Goal: Task Accomplishment & Management: Complete application form

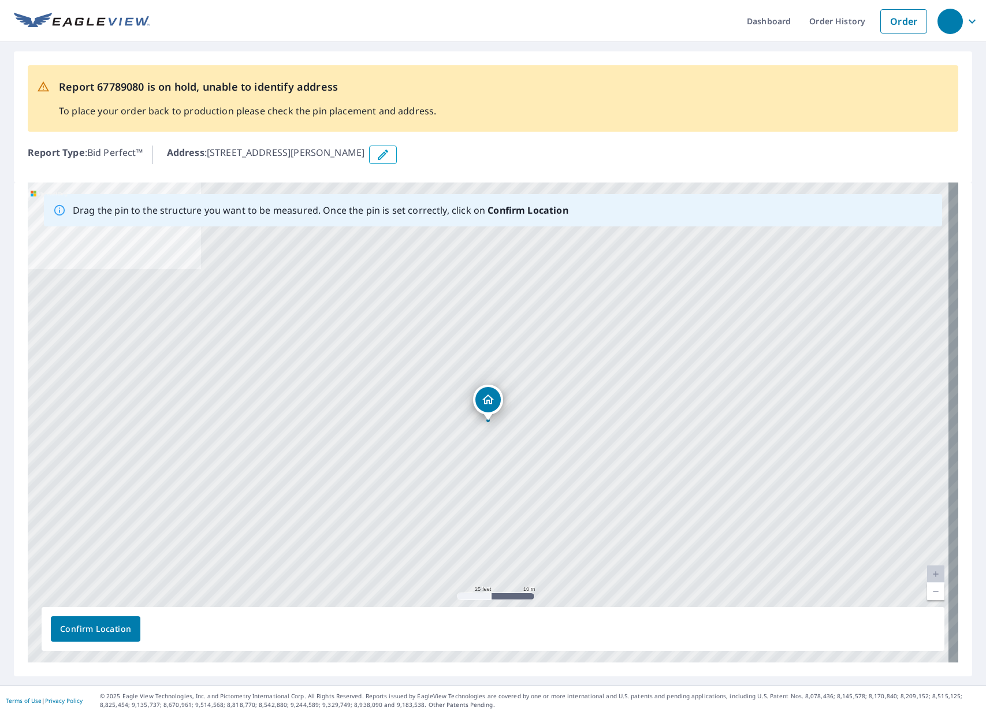
drag, startPoint x: 211, startPoint y: 151, endPoint x: 381, endPoint y: 151, distance: 169.8
click at [365, 151] on p "Address : [STREET_ADDRESS][PERSON_NAME]" at bounding box center [266, 155] width 198 height 18
click at [99, 627] on span "Confirm Location" at bounding box center [95, 629] width 71 height 14
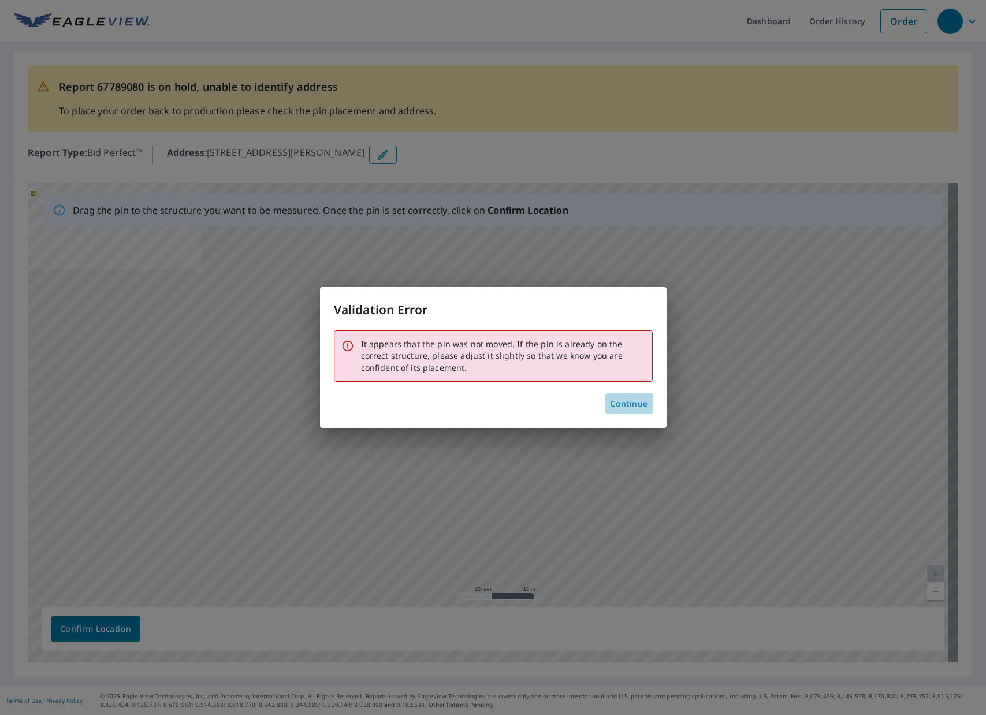
click at [624, 407] on span "Continue" at bounding box center [629, 404] width 38 height 14
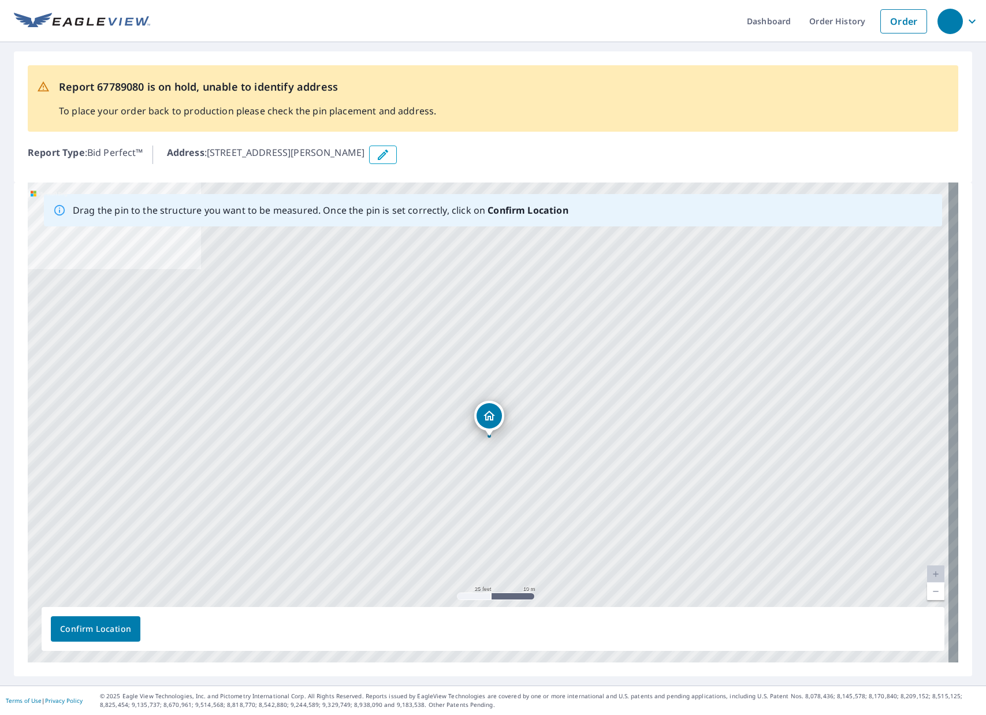
drag, startPoint x: 487, startPoint y: 404, endPoint x: 489, endPoint y: 419, distance: 15.6
click at [489, 419] on div "[STREET_ADDRESS][PERSON_NAME]" at bounding box center [493, 422] width 930 height 480
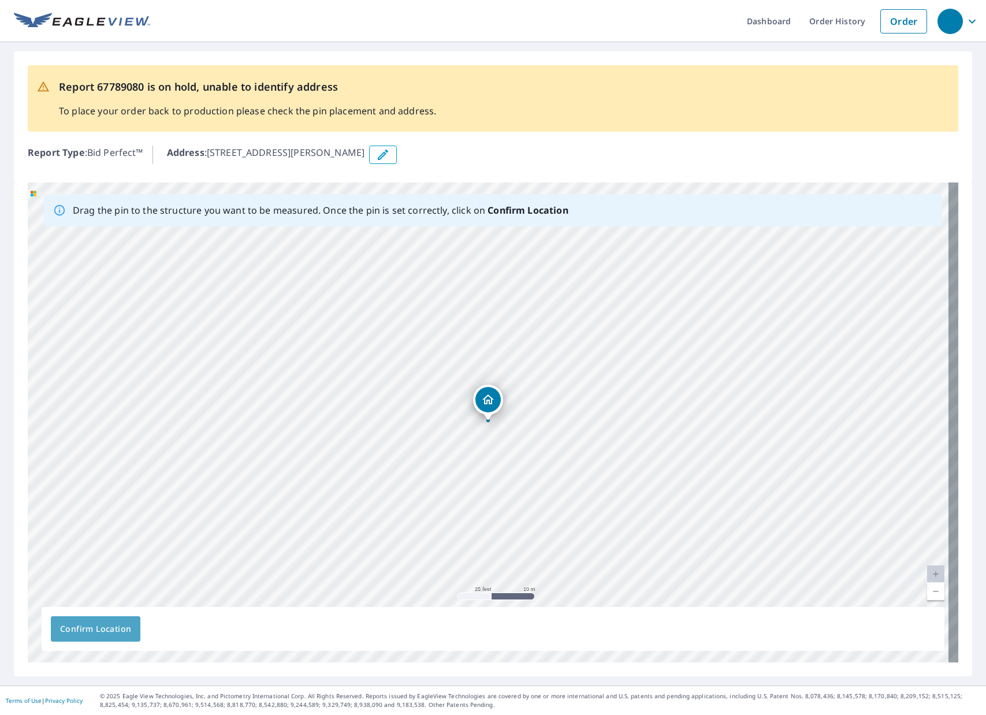
click at [110, 632] on span "Confirm Location" at bounding box center [95, 629] width 71 height 14
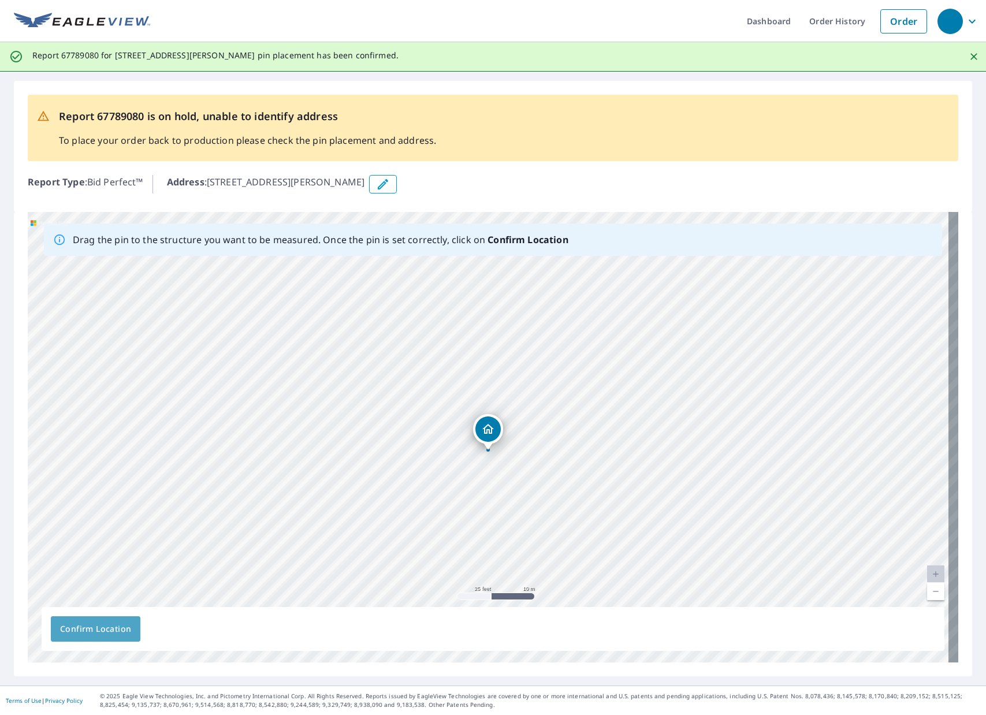
click at [102, 631] on span "Confirm Location" at bounding box center [95, 629] width 71 height 14
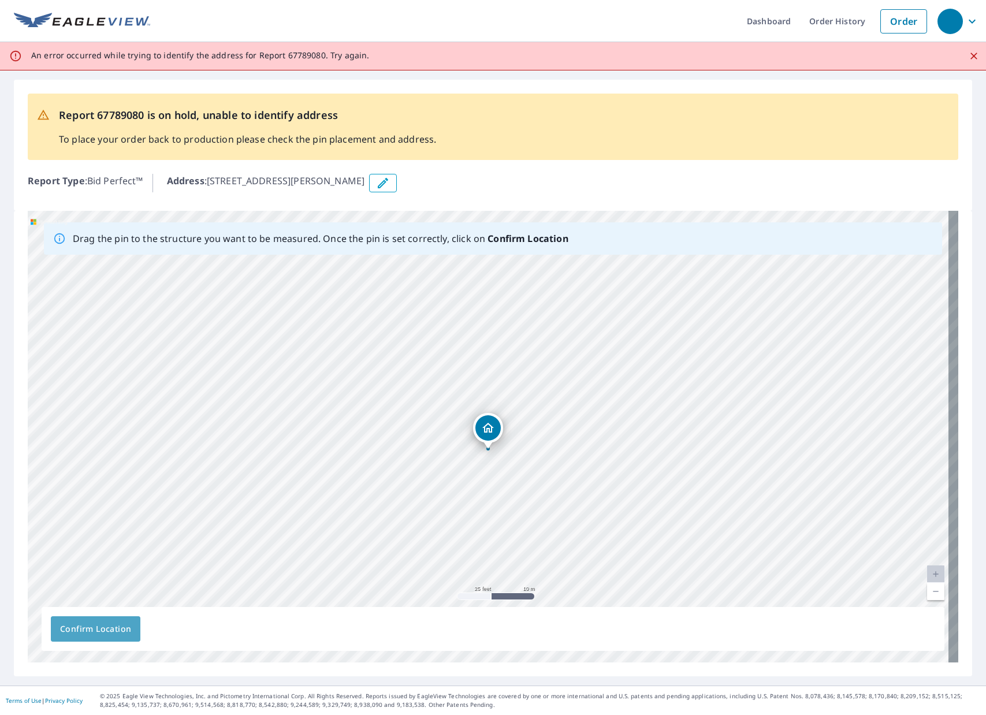
click at [90, 628] on span "Confirm Location" at bounding box center [95, 629] width 71 height 14
drag, startPoint x: 506, startPoint y: 358, endPoint x: 501, endPoint y: 348, distance: 11.1
click at [501, 348] on div "[STREET_ADDRESS][PERSON_NAME]" at bounding box center [493, 437] width 930 height 452
click at [94, 635] on span "Confirm Location" at bounding box center [95, 629] width 71 height 14
click at [938, 54] on icon "Close" at bounding box center [974, 56] width 12 height 12
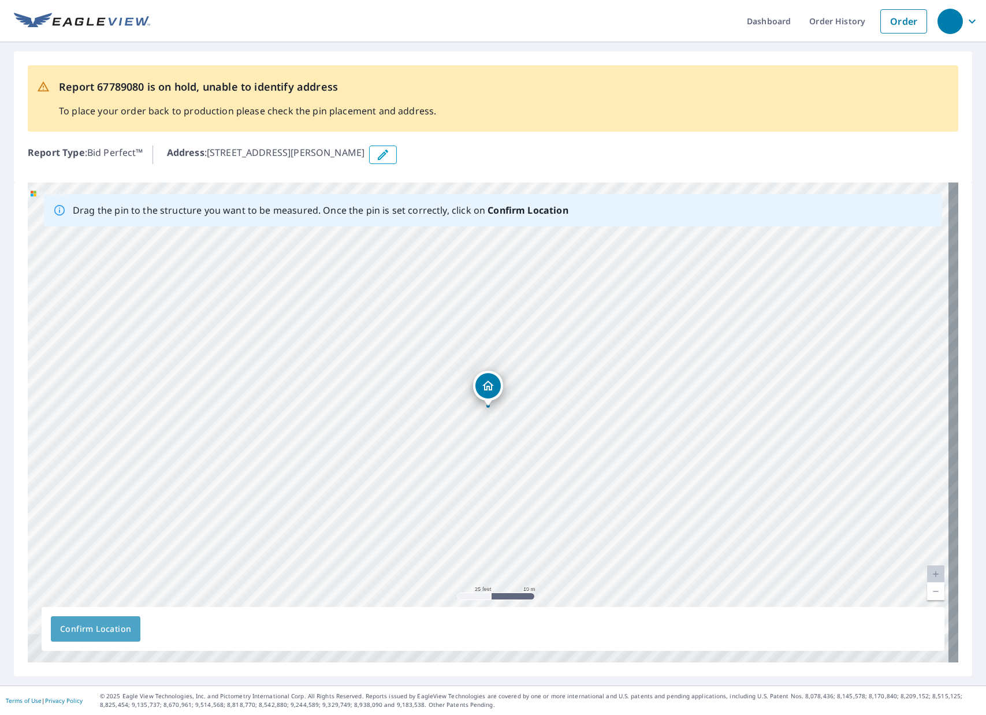
click at [106, 631] on span "Confirm Location" at bounding box center [95, 629] width 71 height 14
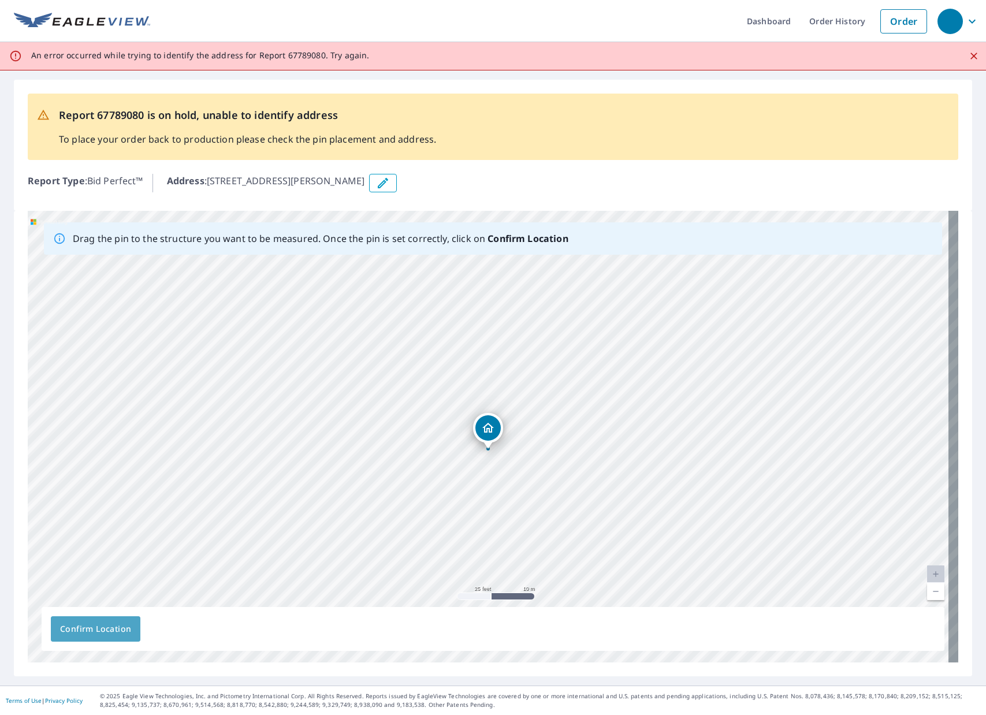
click at [104, 626] on span "Confirm Location" at bounding box center [95, 629] width 71 height 14
click at [486, 431] on icon "Dropped pin, building 1, Residential property, 5218 Estero Blvd Fort Myers Beac…" at bounding box center [488, 428] width 12 height 10
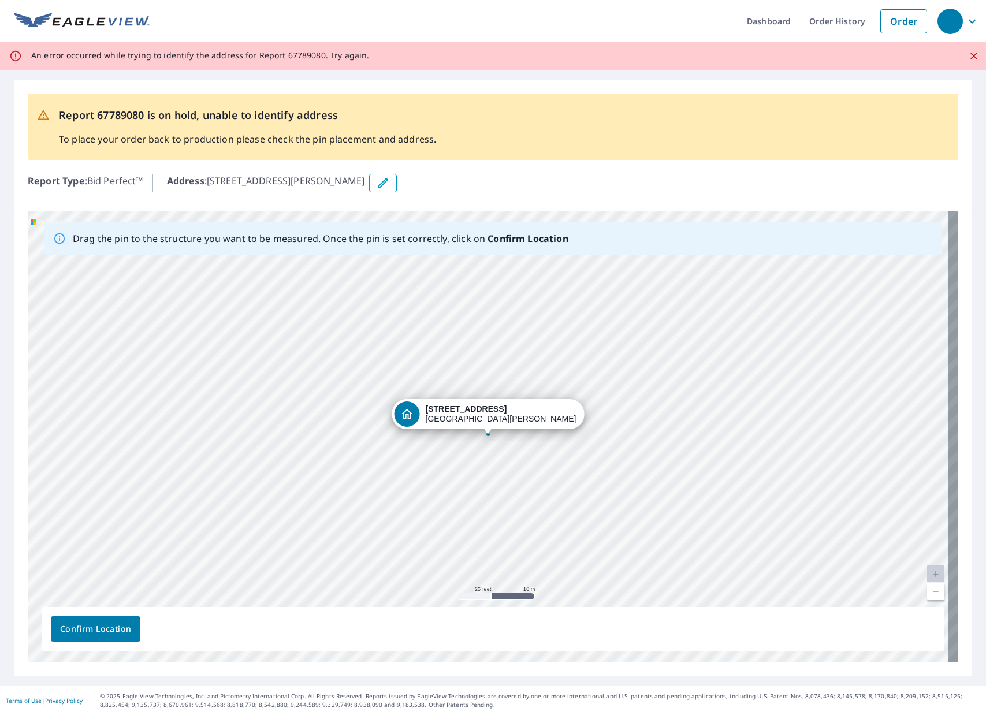
click at [485, 432] on div "Dropped pin, building 1, Residential property, 5218 Estero Blvd Fort Myers Beac…" at bounding box center [487, 429] width 15 height 12
click at [99, 633] on span "Confirm Location" at bounding box center [95, 629] width 71 height 14
click at [938, 58] on icon "Close" at bounding box center [974, 56] width 12 height 12
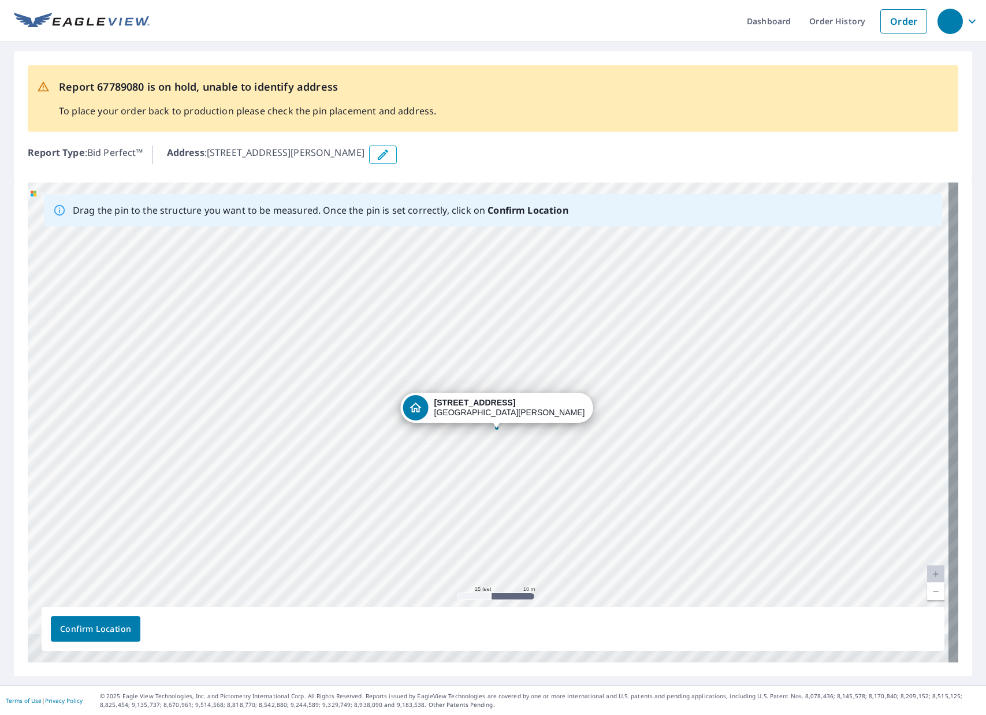
drag, startPoint x: 487, startPoint y: 406, endPoint x: 495, endPoint y: 430, distance: 25.2
click at [495, 430] on div "[STREET_ADDRESS][PERSON_NAME]" at bounding box center [493, 422] width 930 height 480
drag, startPoint x: 435, startPoint y: 402, endPoint x: 433, endPoint y: 422, distance: 19.7
click at [433, 422] on div "[STREET_ADDRESS][PERSON_NAME]" at bounding box center [493, 422] width 930 height 480
click at [122, 627] on span "Confirm Location" at bounding box center [95, 629] width 71 height 14
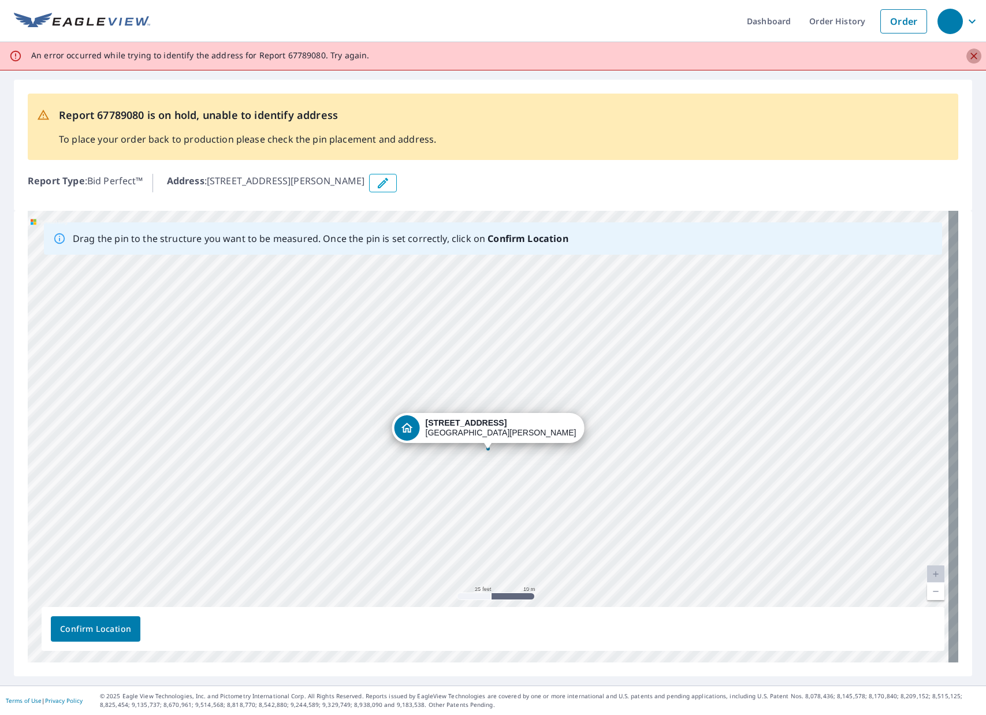
click at [938, 55] on icon "Close" at bounding box center [974, 56] width 12 height 12
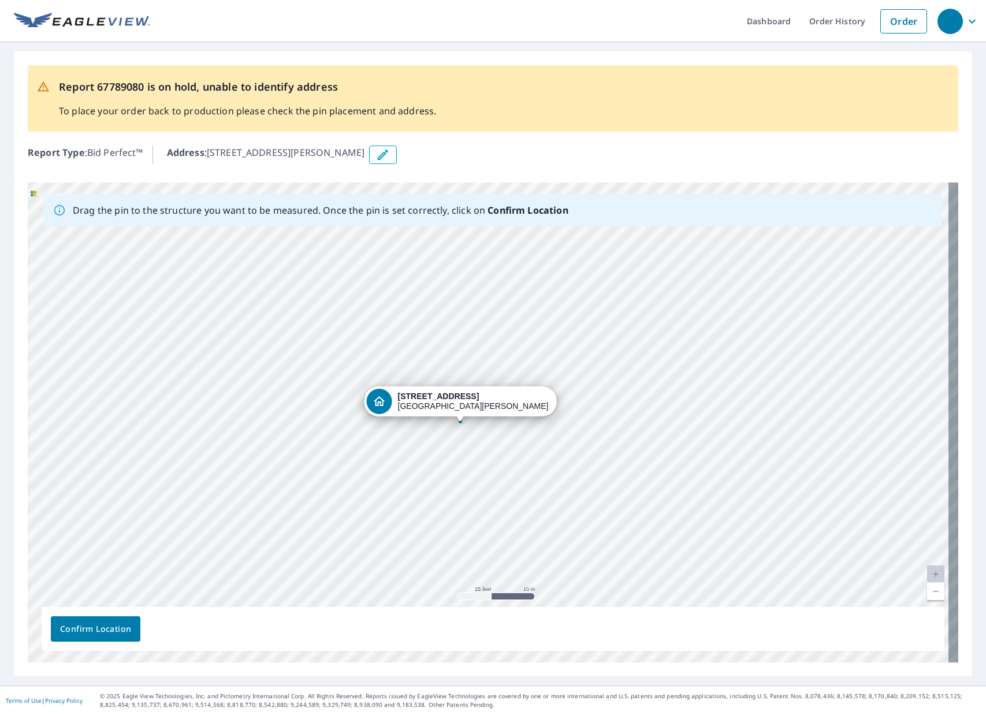
drag, startPoint x: 484, startPoint y: 396, endPoint x: 456, endPoint y: 411, distance: 31.8
click at [456, 411] on div "[STREET_ADDRESS][PERSON_NAME]" at bounding box center [493, 422] width 930 height 480
click at [95, 620] on button "Confirm Location" at bounding box center [96, 628] width 90 height 25
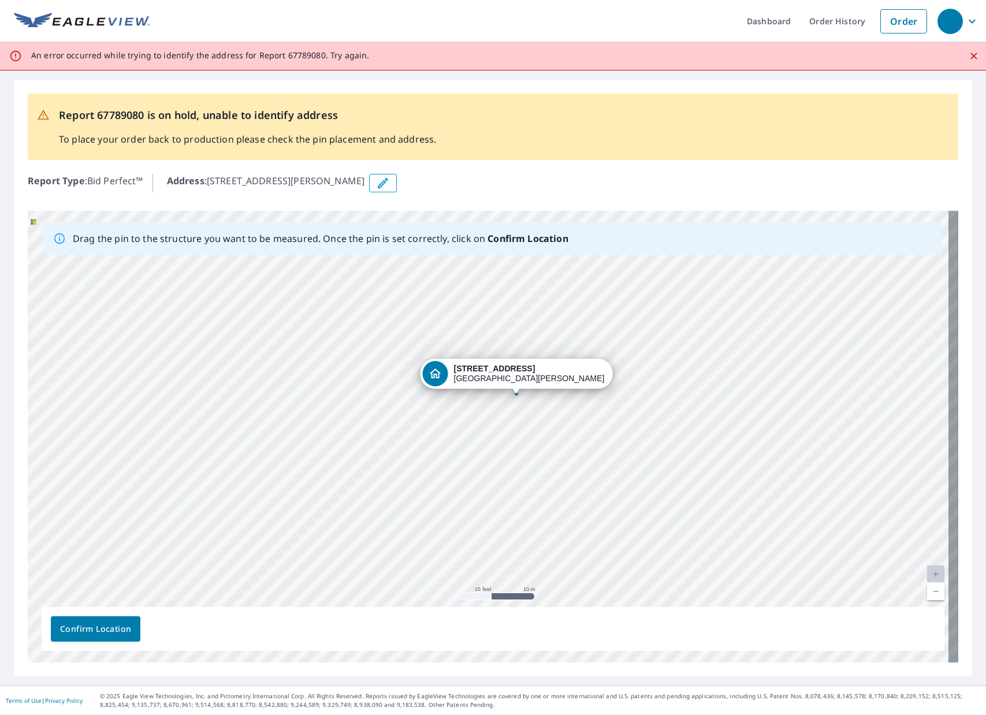
drag, startPoint x: 433, startPoint y: 433, endPoint x: 461, endPoint y: 378, distance: 61.7
click at [461, 378] on div "[STREET_ADDRESS][PERSON_NAME]" at bounding box center [493, 437] width 930 height 452
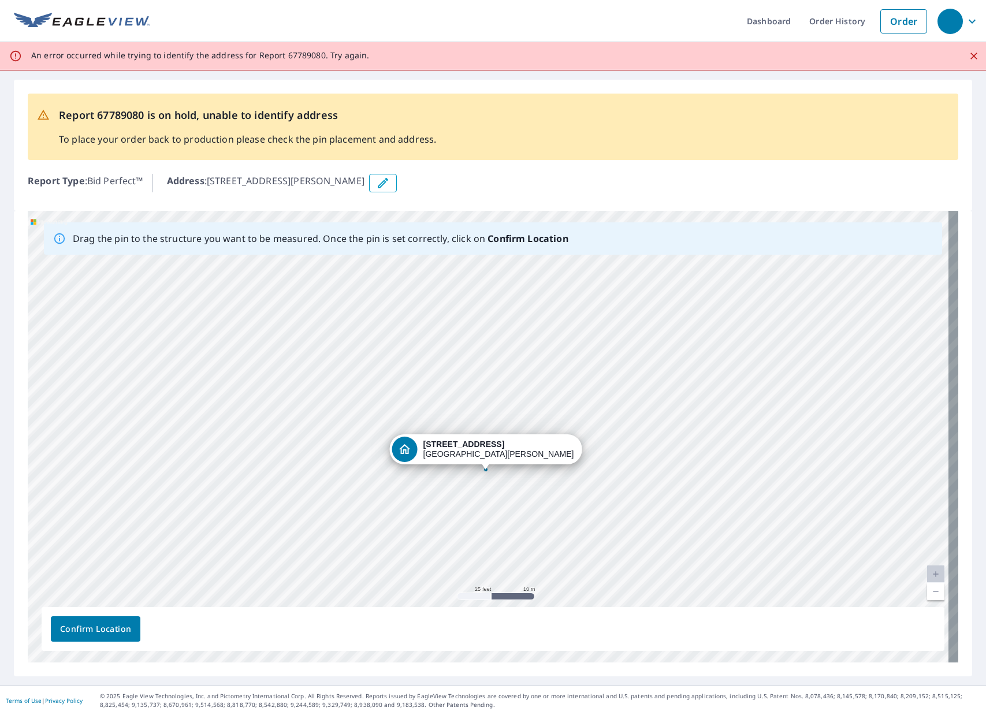
drag, startPoint x: 434, startPoint y: 413, endPoint x: 433, endPoint y: 449, distance: 35.8
click at [433, 449] on div "[STREET_ADDRESS][PERSON_NAME]" at bounding box center [493, 437] width 930 height 452
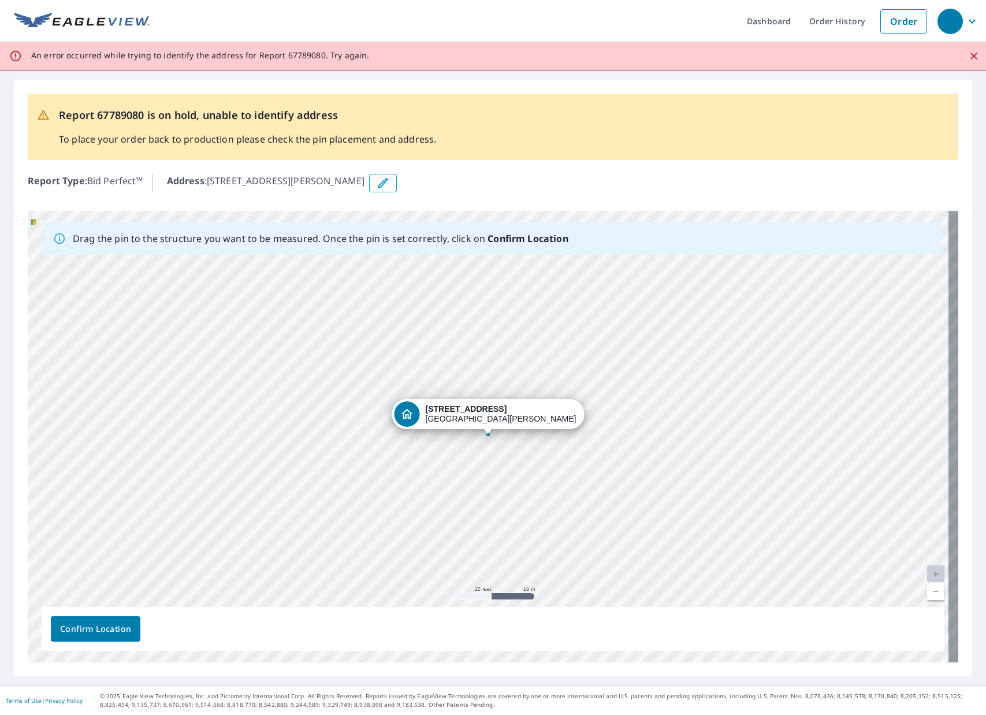
click at [938, 55] on icon "Close" at bounding box center [973, 56] width 7 height 7
